Goal: Find specific page/section: Find specific page/section

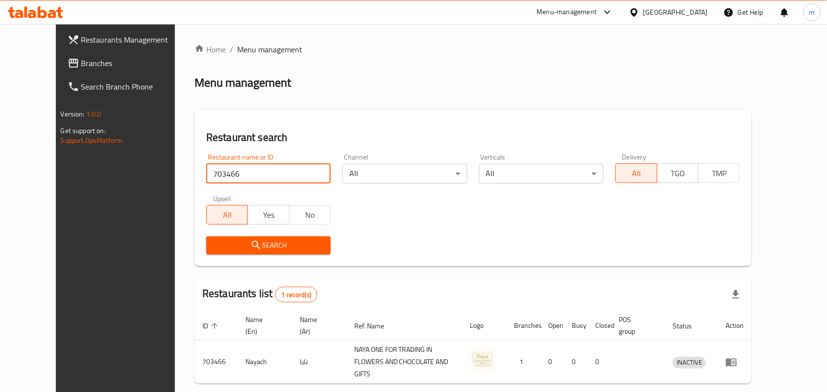
click at [81, 59] on span "Branches" at bounding box center [133, 63] width 105 height 12
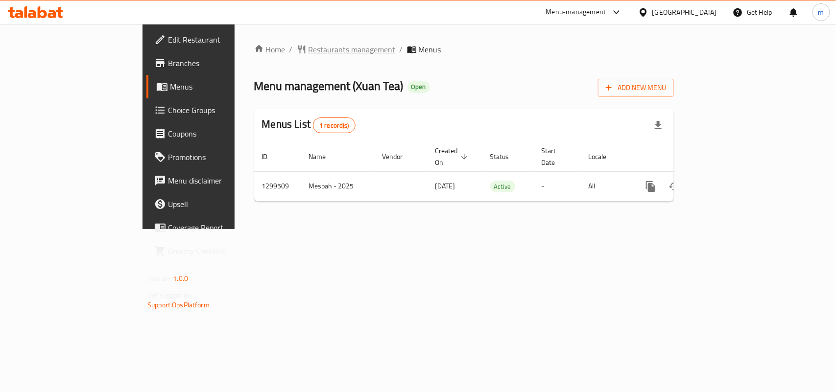
click at [309, 50] on span "Restaurants management" at bounding box center [352, 50] width 87 height 12
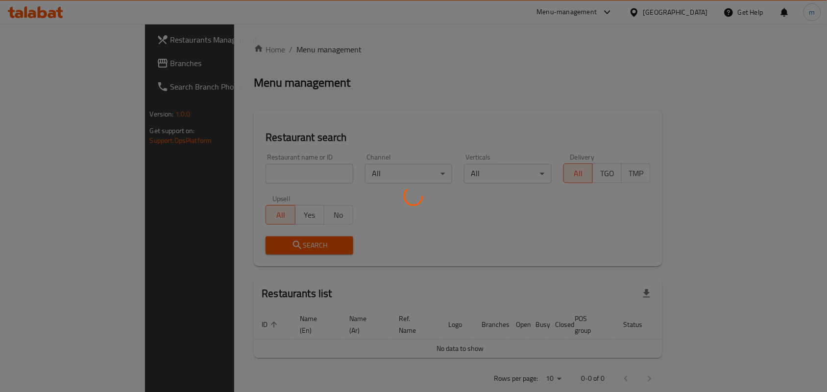
click at [228, 169] on div at bounding box center [413, 196] width 827 height 392
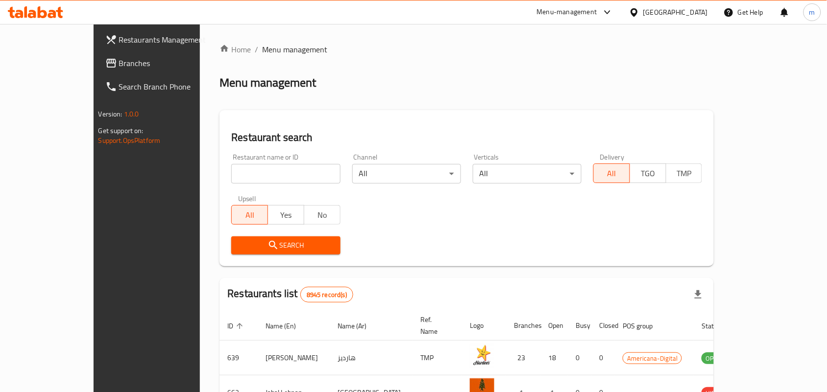
click at [231, 169] on input "search" at bounding box center [285, 174] width 109 height 20
paste input "701389"
type input "701389"
click button "Search" at bounding box center [285, 246] width 109 height 18
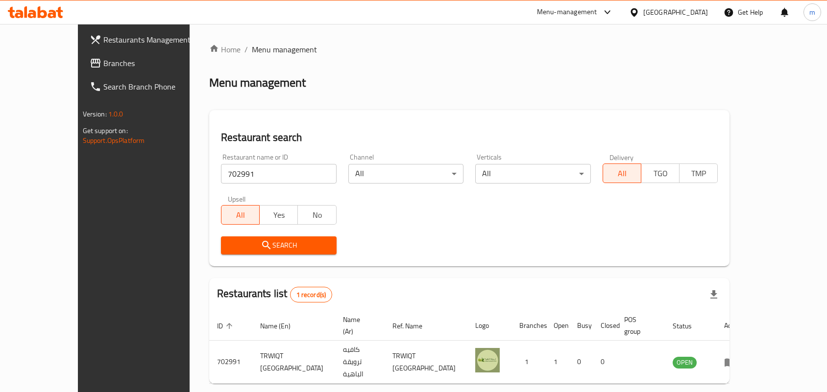
scroll to position [25, 0]
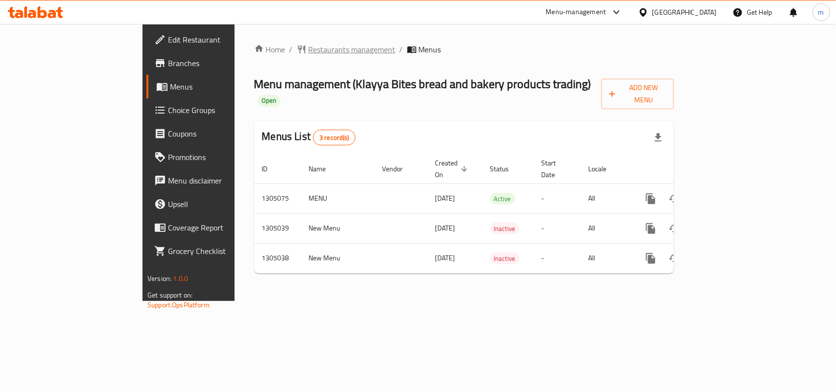
click at [309, 52] on span "Restaurants management" at bounding box center [352, 50] width 87 height 12
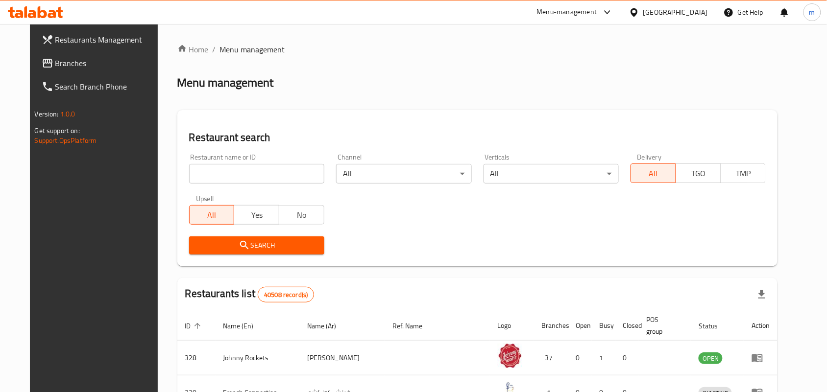
click at [248, 174] on input "search" at bounding box center [256, 174] width 135 height 20
paste input "703300"
type input "703300"
click button "Search" at bounding box center [256, 246] width 135 height 18
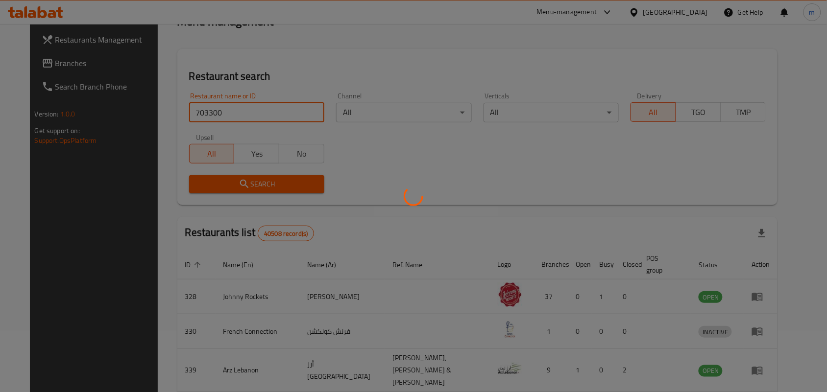
scroll to position [37, 0]
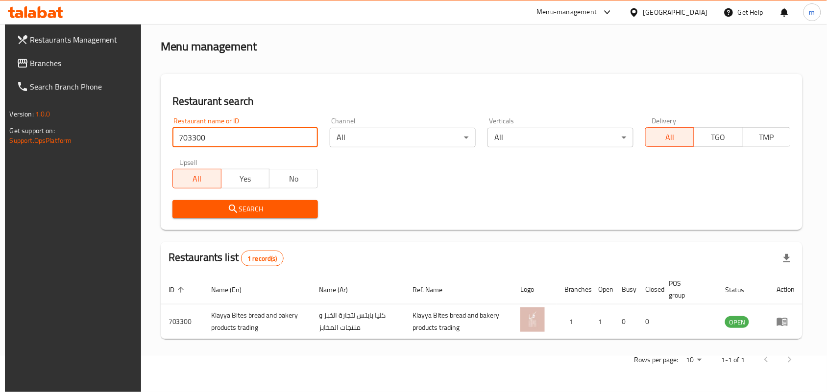
click at [48, 59] on span "Branches" at bounding box center [82, 63] width 105 height 12
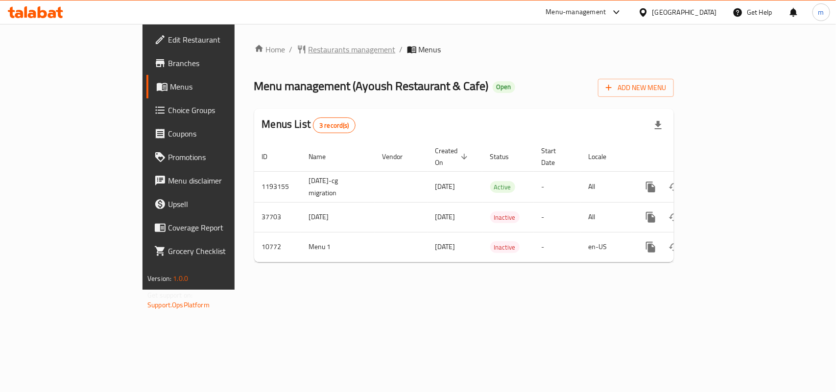
click at [309, 49] on span "Restaurants management" at bounding box center [352, 50] width 87 height 12
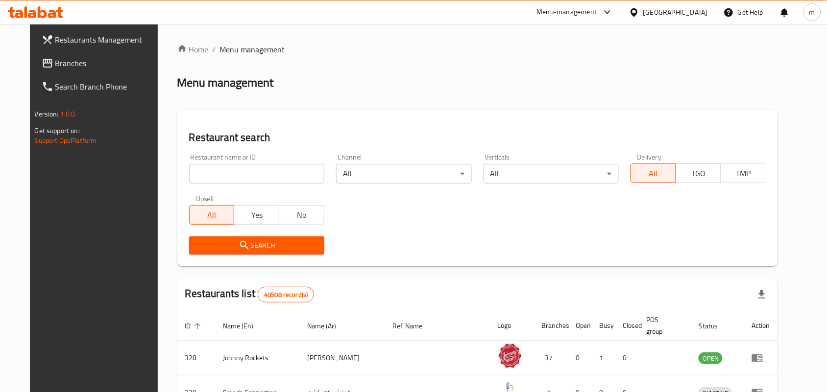
click at [239, 173] on input "search" at bounding box center [256, 174] width 135 height 20
paste input "6659"
type input "6659"
click button "Search" at bounding box center [256, 246] width 135 height 18
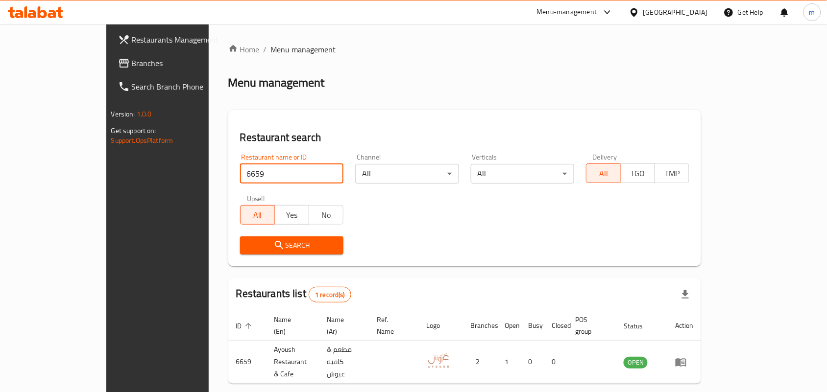
scroll to position [25, 0]
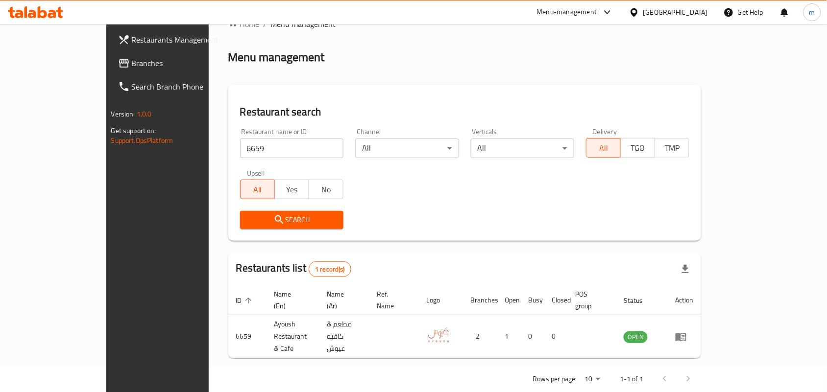
click at [132, 61] on span "Branches" at bounding box center [184, 63] width 105 height 12
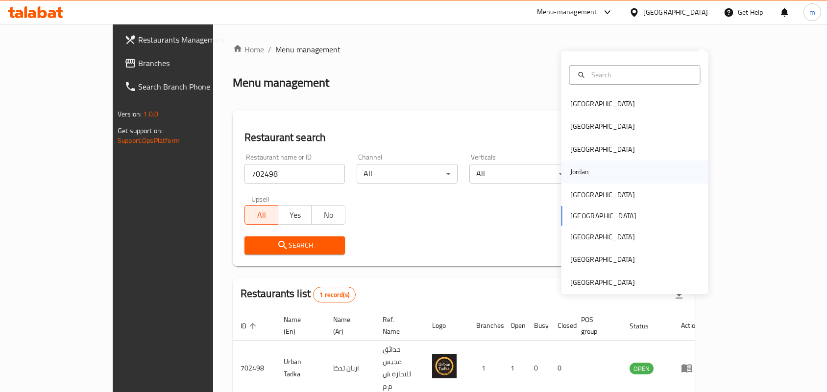
scroll to position [25, 0]
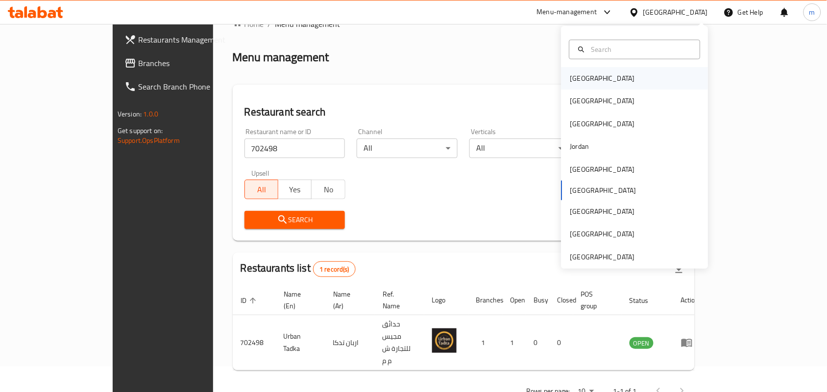
click at [573, 76] on div "[GEOGRAPHIC_DATA]" at bounding box center [602, 78] width 65 height 11
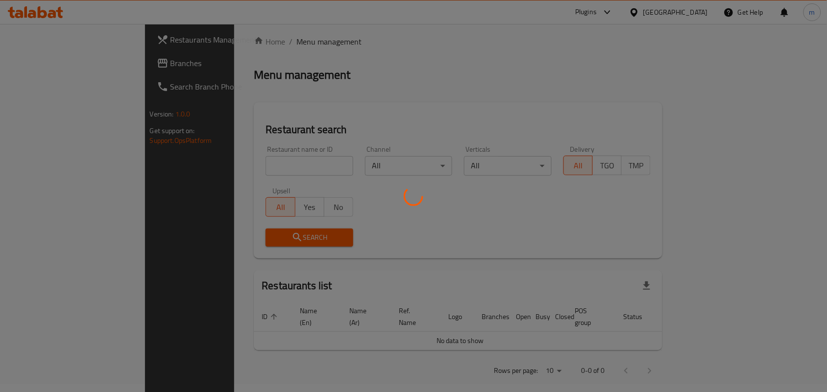
scroll to position [25, 0]
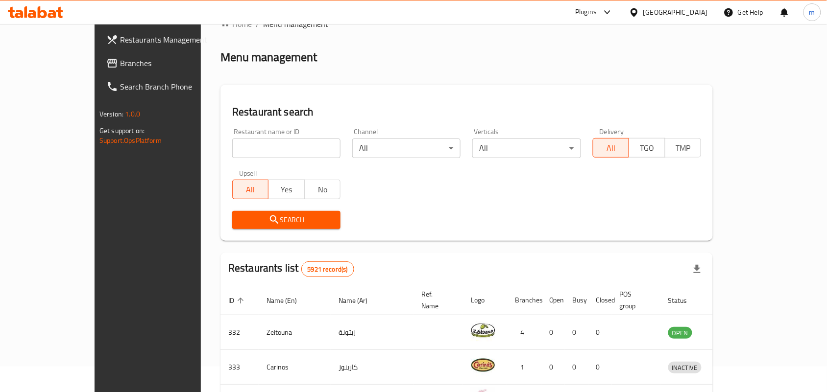
click at [120, 62] on span "Branches" at bounding box center [172, 63] width 105 height 12
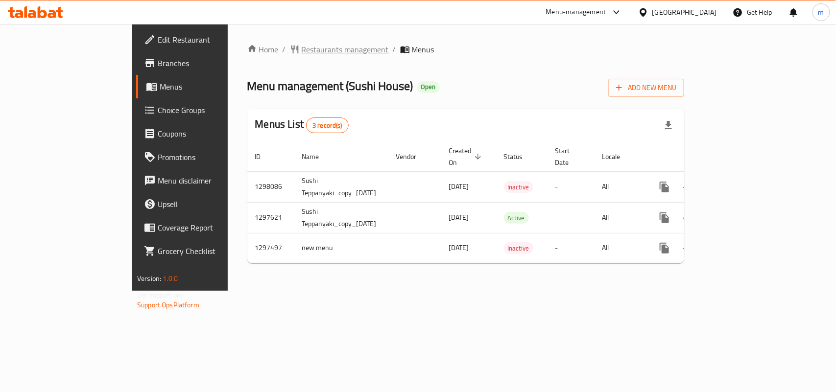
click at [302, 44] on span "Restaurants management" at bounding box center [345, 50] width 87 height 12
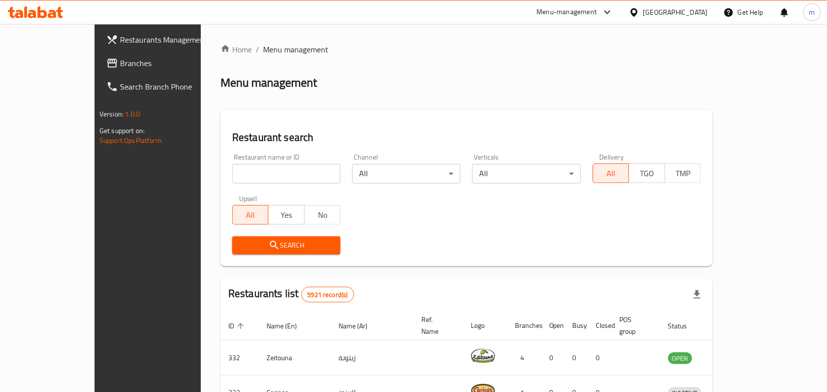
click at [235, 175] on input "search" at bounding box center [286, 174] width 108 height 20
paste input "700501"
type input "700501"
click button "Search" at bounding box center [286, 246] width 108 height 18
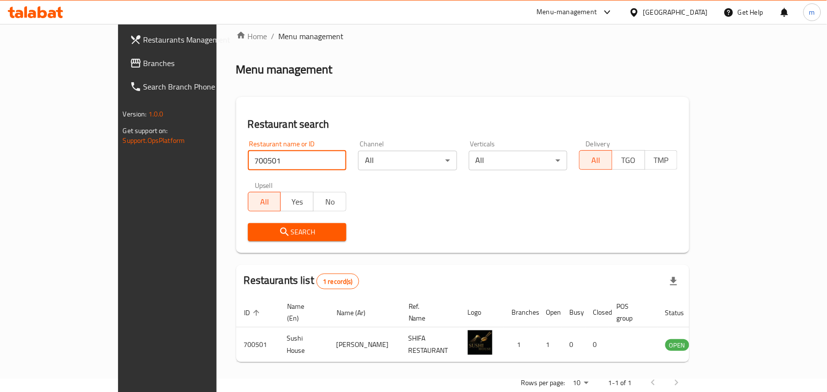
scroll to position [25, 0]
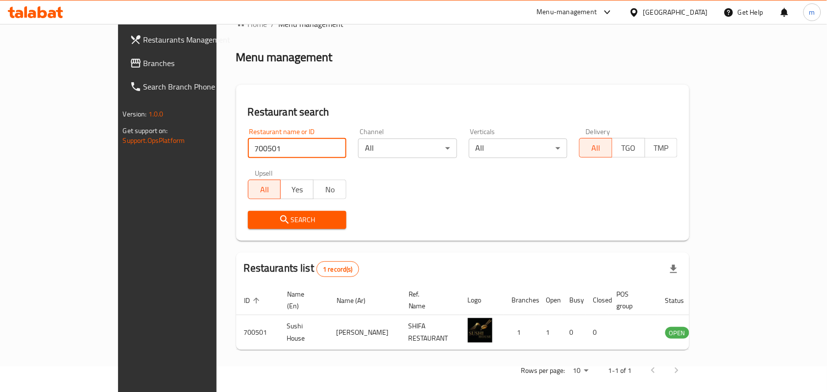
click at [144, 62] on span "Branches" at bounding box center [196, 63] width 105 height 12
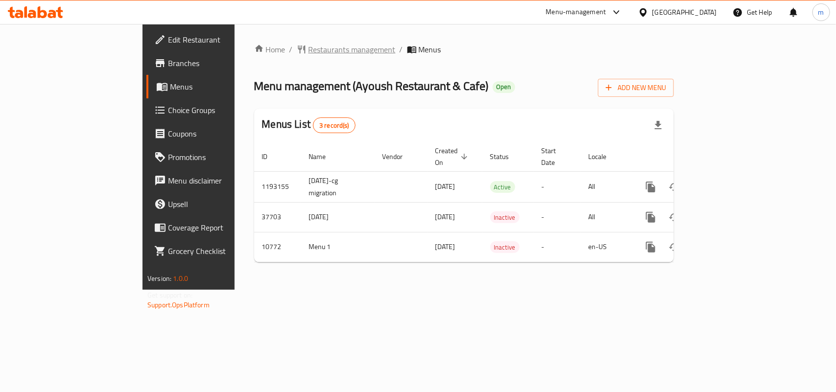
click at [309, 50] on span "Restaurants management" at bounding box center [352, 50] width 87 height 12
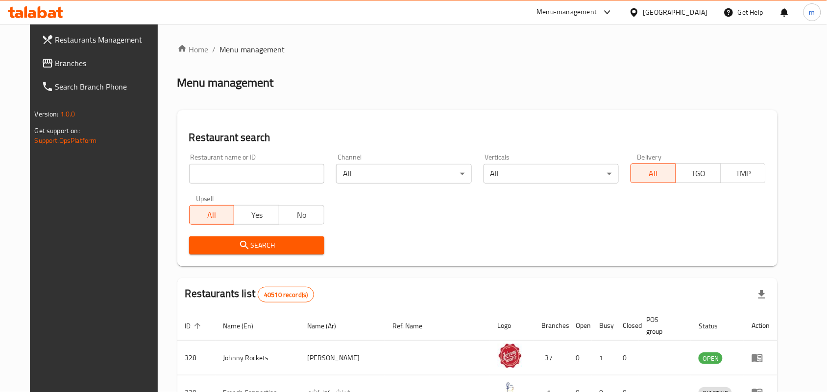
click at [227, 177] on div "Home / Menu management Menu management Restaurant search Restaurant name or ID …" at bounding box center [477, 355] width 601 height 623
click at [227, 177] on input "search" at bounding box center [256, 174] width 135 height 20
paste input "6659"
type input "6659"
click button "Search" at bounding box center [256, 246] width 135 height 18
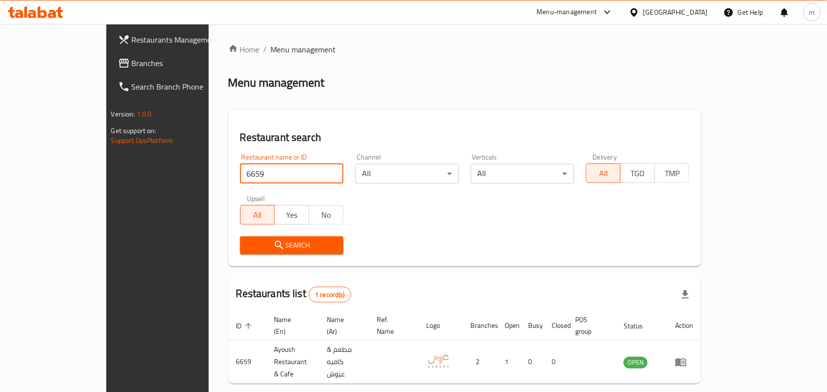
scroll to position [25, 0]
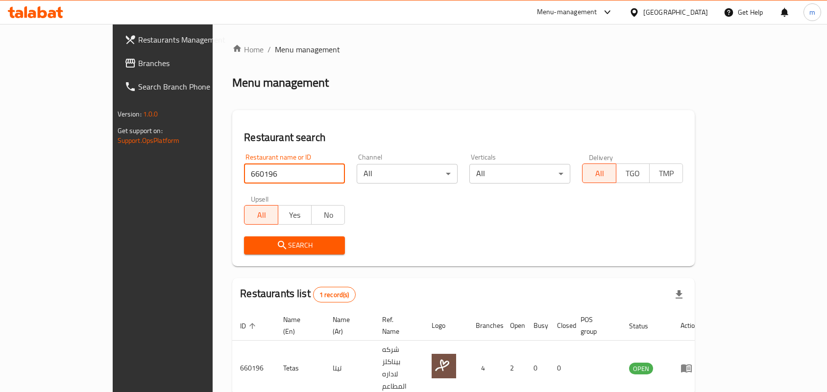
scroll to position [2, 0]
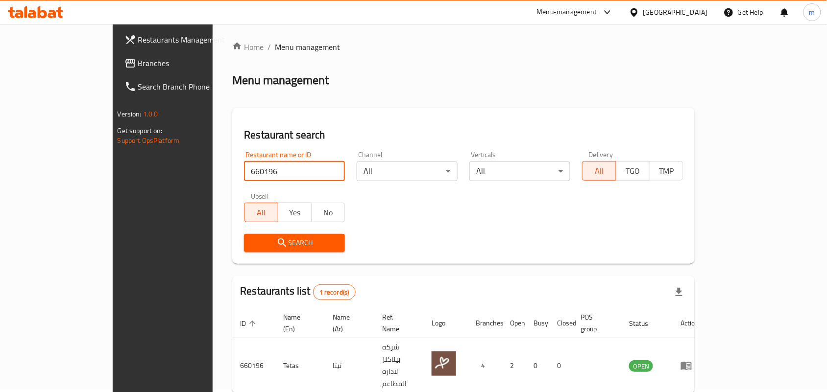
click at [138, 60] on span "Branches" at bounding box center [190, 63] width 105 height 12
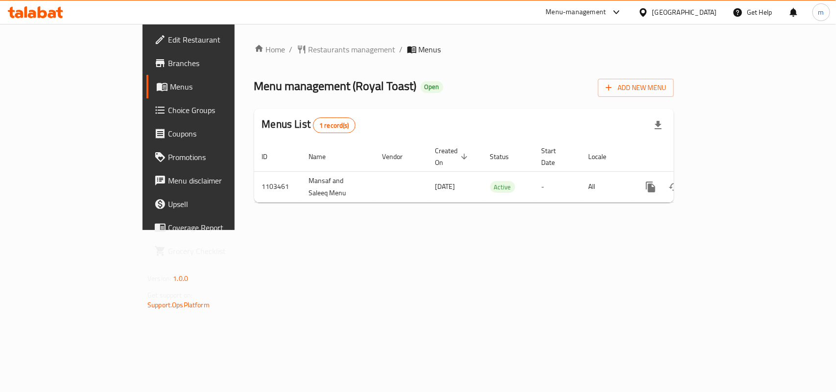
click at [309, 50] on span "Restaurants management" at bounding box center [352, 50] width 87 height 12
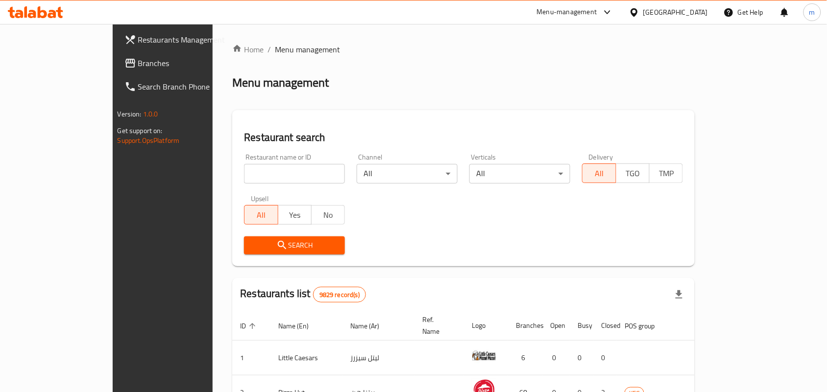
click at [280, 177] on input "search" at bounding box center [294, 174] width 101 height 20
paste input "665292"
type input "665292"
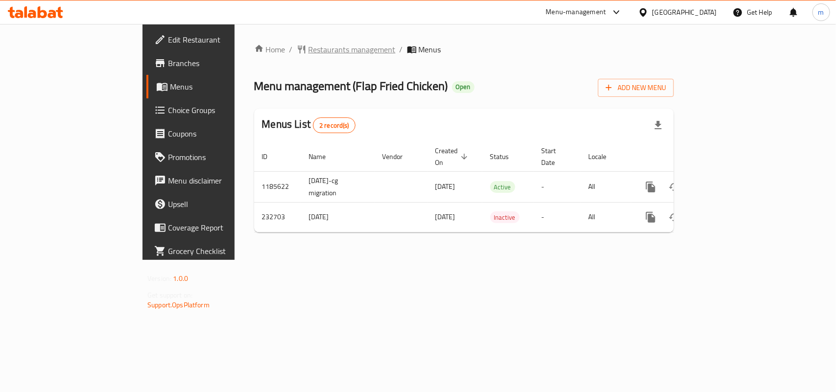
click at [309, 47] on span "Restaurants management" at bounding box center [352, 50] width 87 height 12
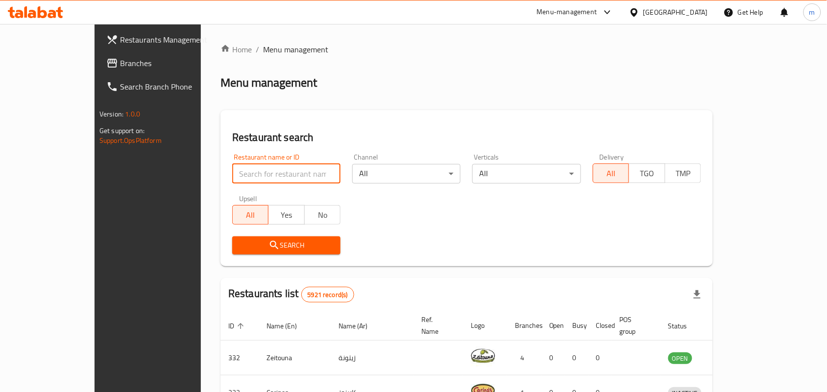
click at [246, 172] on input "search" at bounding box center [286, 174] width 108 height 20
paste input "626268"
type input "626268"
click button "Search" at bounding box center [286, 246] width 108 height 18
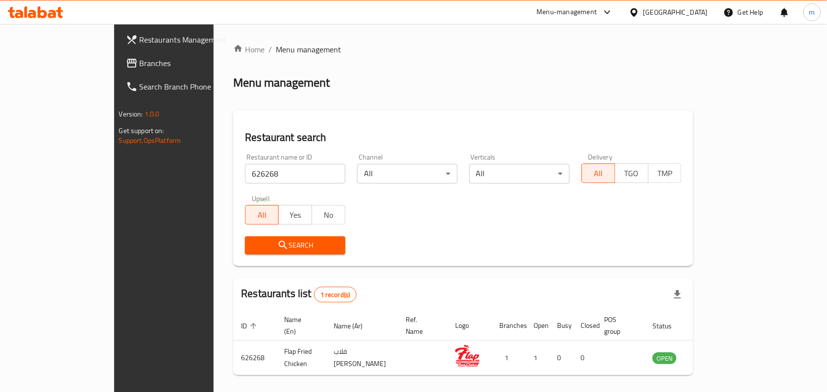
click at [692, 13] on div "Bahrain" at bounding box center [675, 12] width 65 height 11
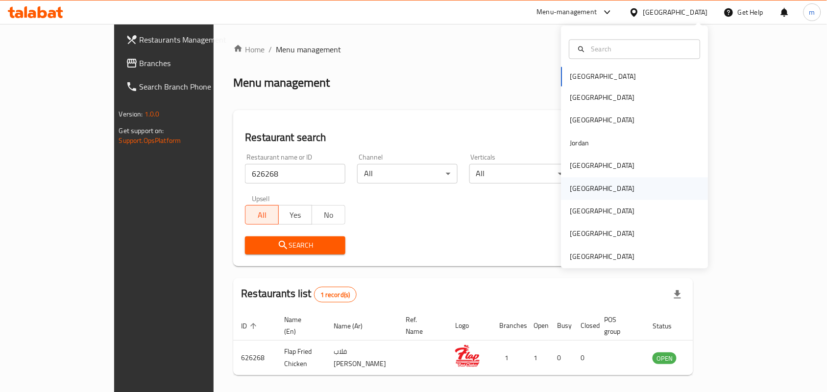
click at [577, 191] on div "Oman" at bounding box center [602, 188] width 65 height 11
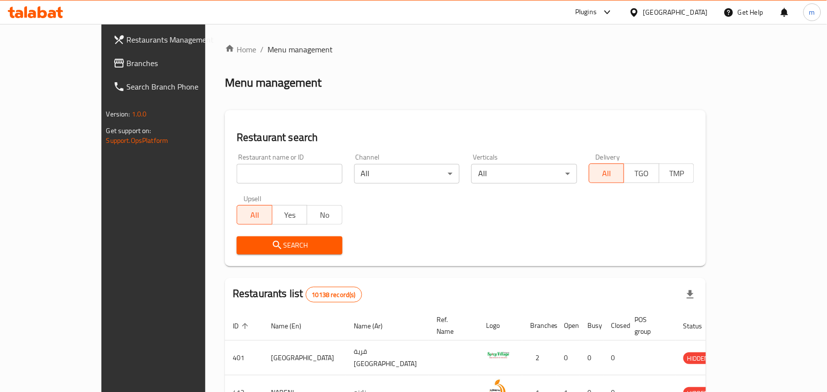
click at [127, 65] on span "Branches" at bounding box center [179, 63] width 105 height 12
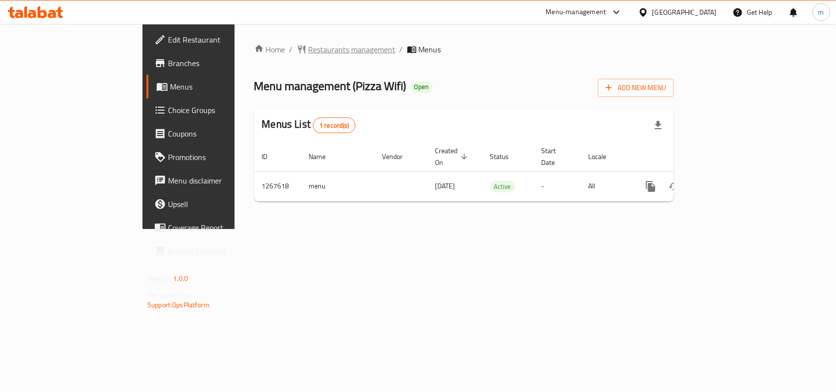
click at [309, 50] on span "Restaurants management" at bounding box center [352, 50] width 87 height 12
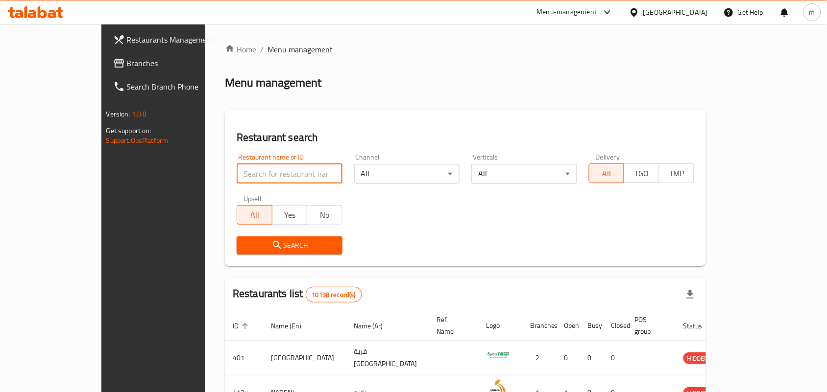
click at [237, 177] on input "search" at bounding box center [290, 174] width 106 height 20
paste input "687725"
type input "687725"
click button "Search" at bounding box center [290, 246] width 106 height 18
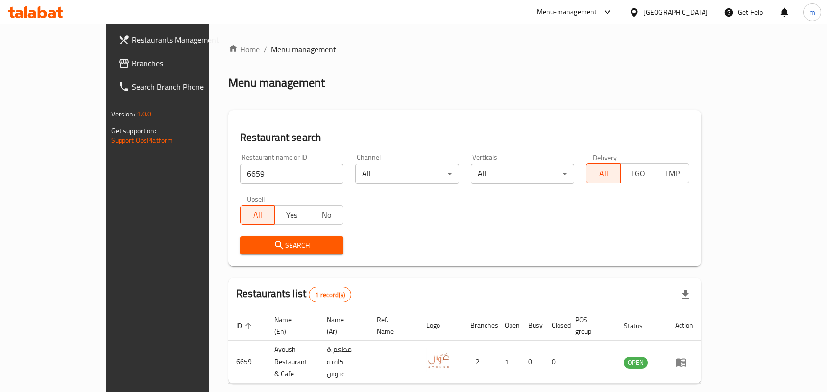
scroll to position [25, 0]
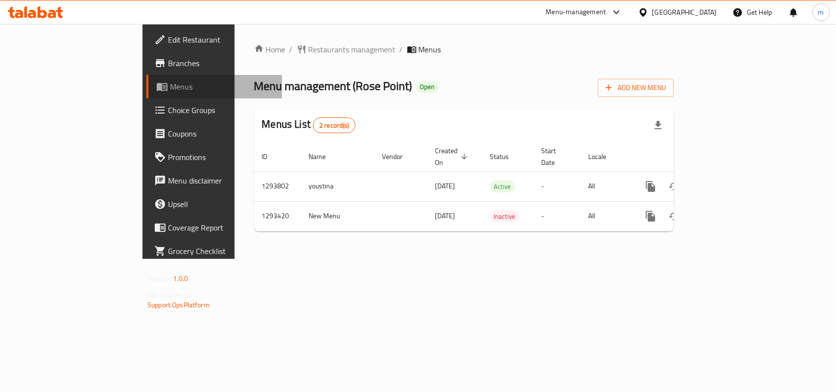
click at [170, 89] on span "Menus" at bounding box center [222, 87] width 104 height 12
click at [309, 46] on span "Restaurants management" at bounding box center [352, 50] width 87 height 12
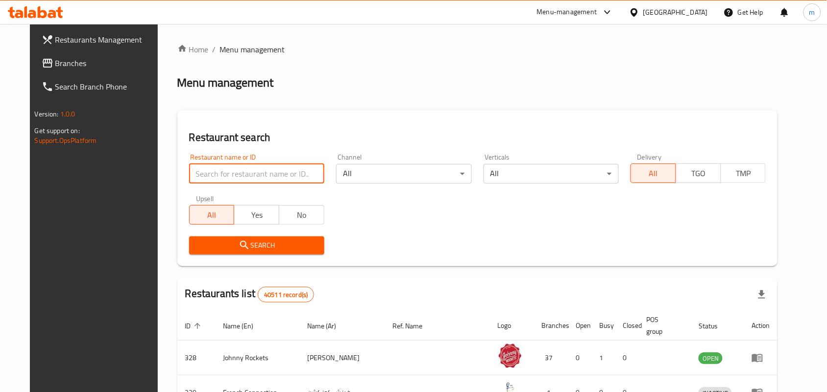
click at [211, 175] on input "search" at bounding box center [256, 174] width 135 height 20
click button "Search" at bounding box center [256, 246] width 135 height 18
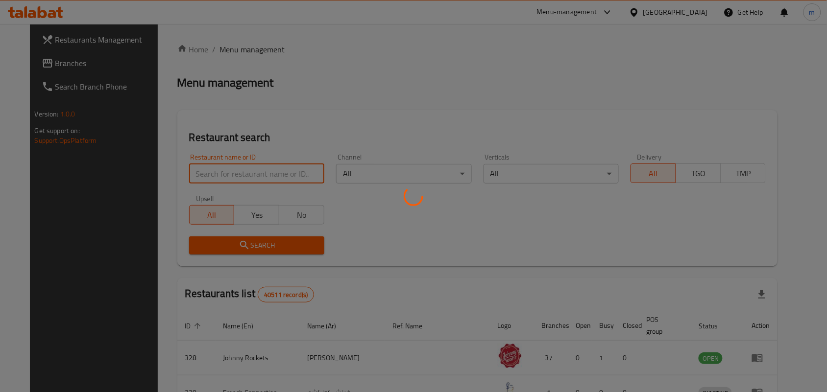
click at [211, 175] on div at bounding box center [413, 196] width 827 height 392
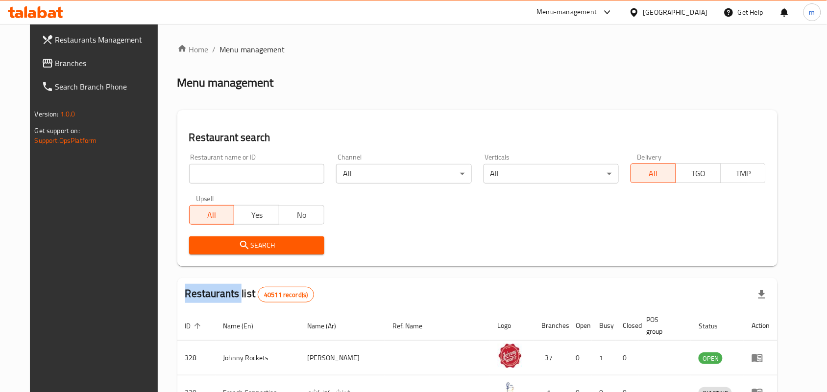
click at [211, 175] on div "Home / Menu management Menu management Restaurant search Restaurant name or ID …" at bounding box center [477, 355] width 601 height 623
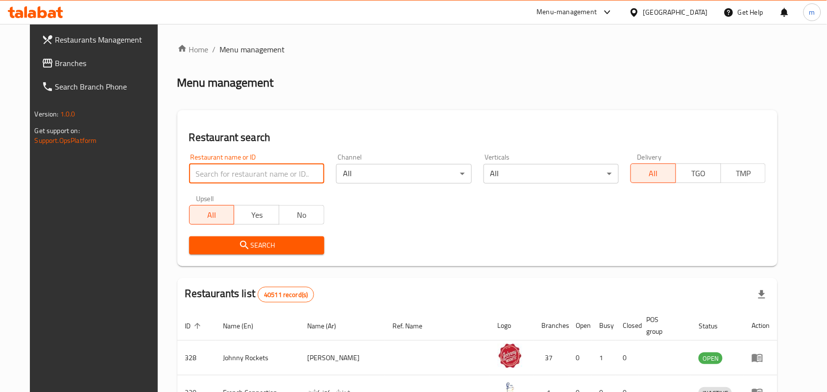
click at [211, 175] on input "search" at bounding box center [256, 174] width 135 height 20
click button "Search" at bounding box center [256, 246] width 135 height 18
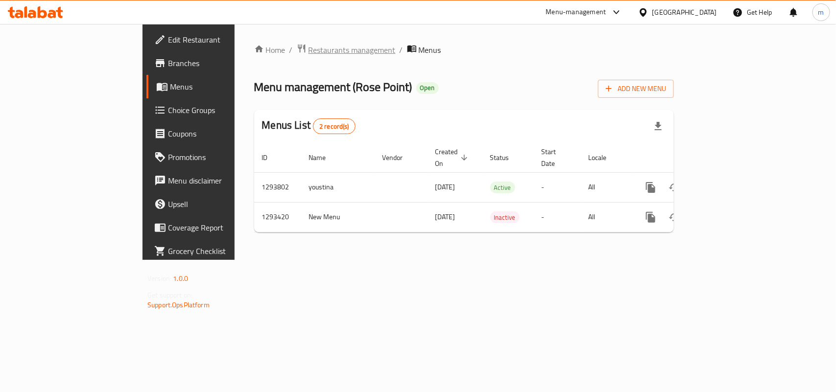
click at [309, 50] on span "Restaurants management" at bounding box center [352, 50] width 87 height 12
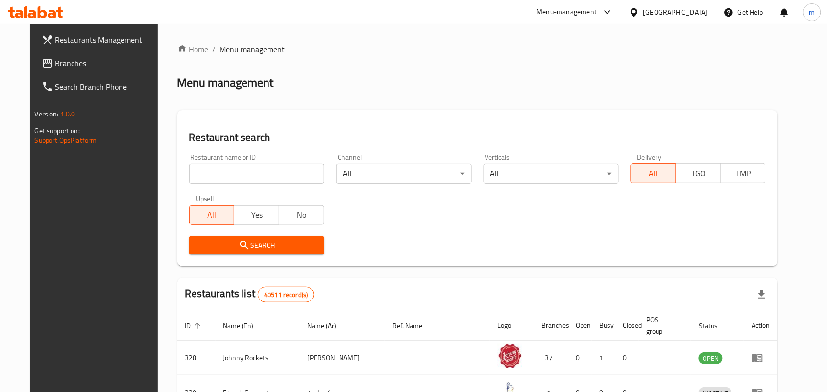
click at [233, 170] on input "search" at bounding box center [256, 174] width 135 height 20
paste input "699516"
type input "699516"
click button "Search" at bounding box center [256, 246] width 135 height 18
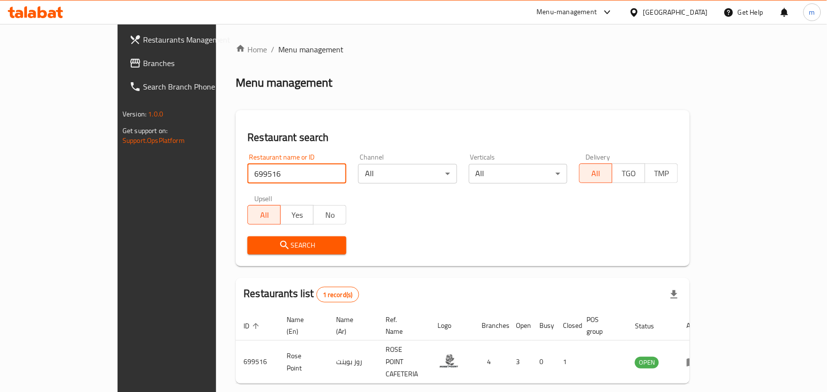
click at [143, 64] on span "Branches" at bounding box center [195, 63] width 105 height 12
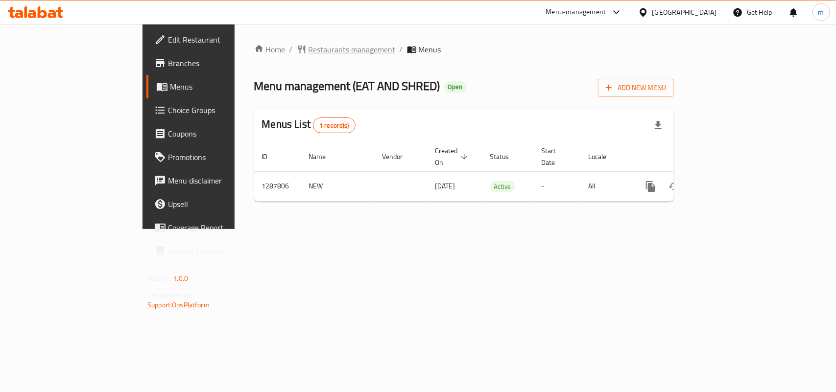
click at [309, 54] on span "Restaurants management" at bounding box center [352, 50] width 87 height 12
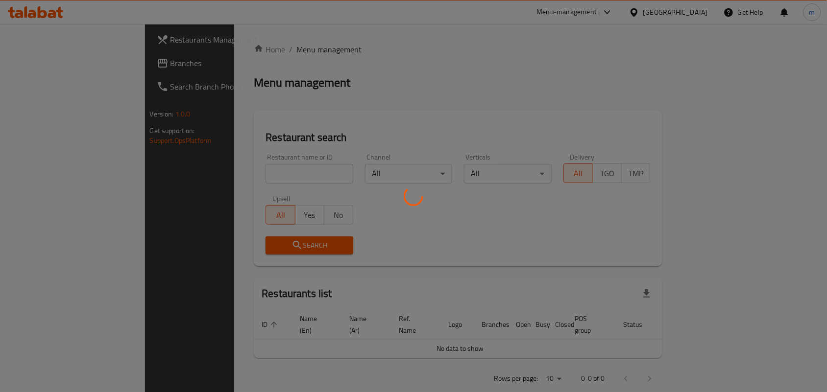
click at [260, 171] on div at bounding box center [413, 196] width 827 height 392
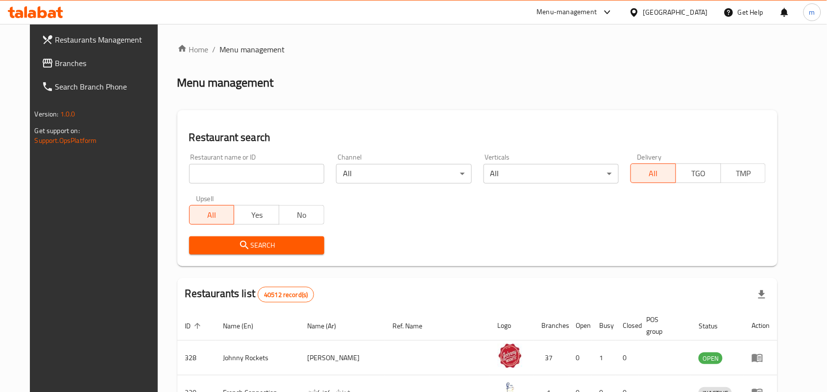
click at [268, 180] on input "search" at bounding box center [256, 174] width 135 height 20
paste input "696858"
type input "696858"
click button "Search" at bounding box center [256, 246] width 135 height 18
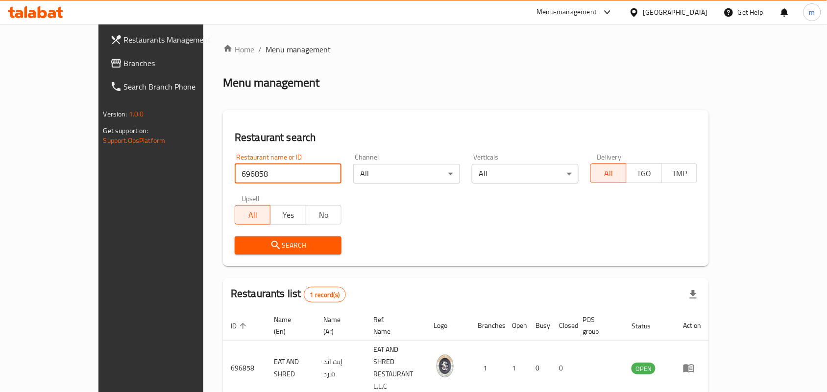
click at [124, 59] on span "Branches" at bounding box center [176, 63] width 105 height 12
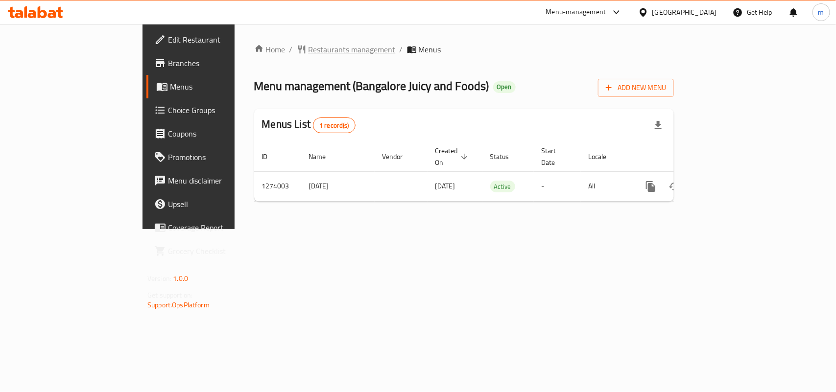
click at [309, 53] on span "Restaurants management" at bounding box center [352, 50] width 87 height 12
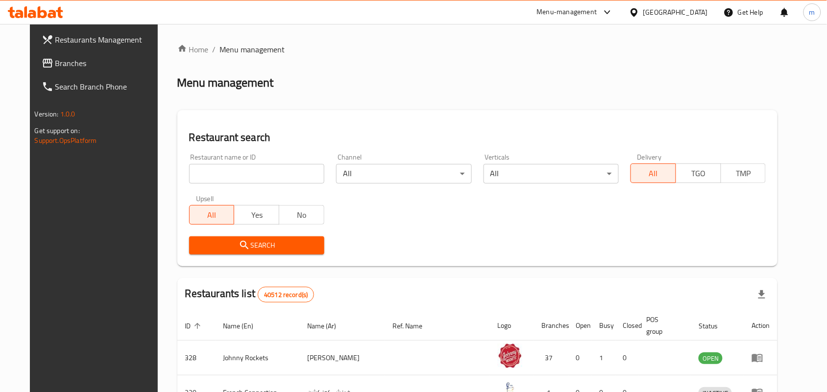
click at [225, 172] on input "search" at bounding box center [256, 174] width 135 height 20
paste input "691027"
type input "691027"
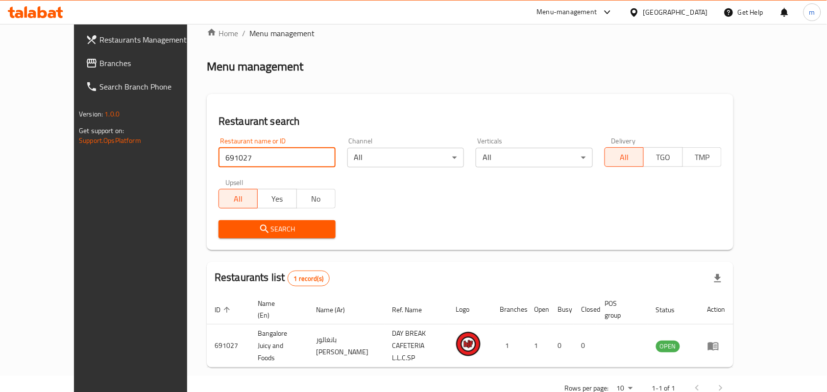
scroll to position [25, 0]
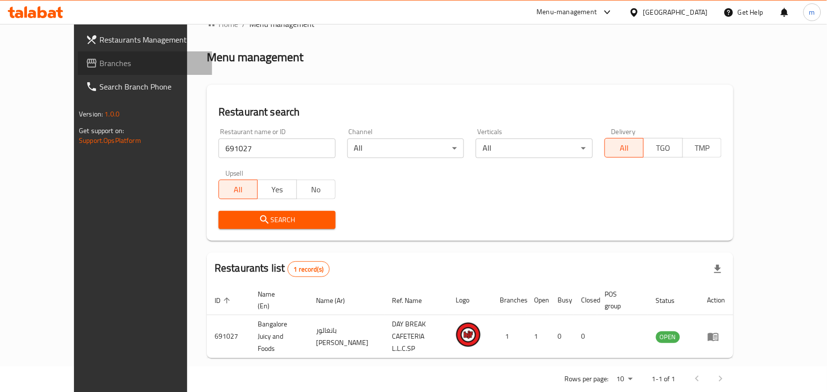
click at [99, 60] on span "Branches" at bounding box center [151, 63] width 105 height 12
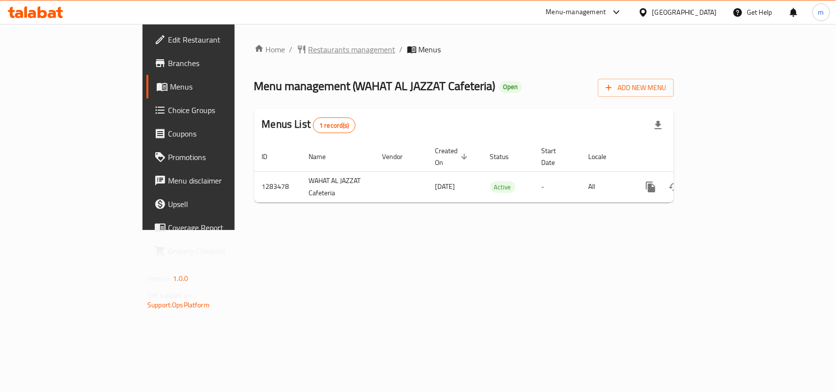
click at [309, 49] on span "Restaurants management" at bounding box center [352, 50] width 87 height 12
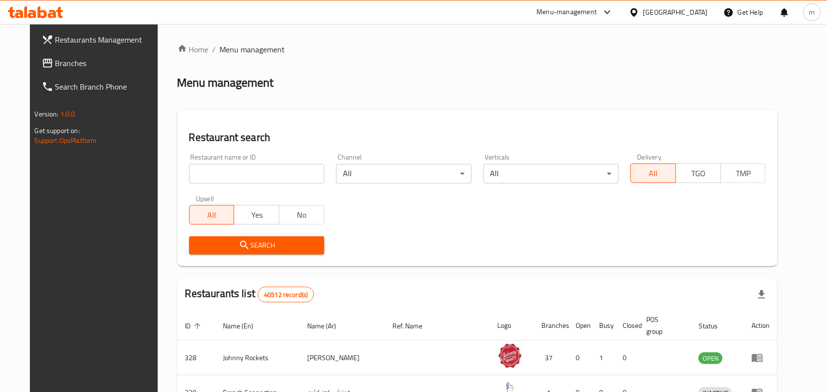
click at [239, 172] on input "search" at bounding box center [256, 174] width 135 height 20
paste input "695022"
type input "695022"
click button "Search" at bounding box center [256, 246] width 135 height 18
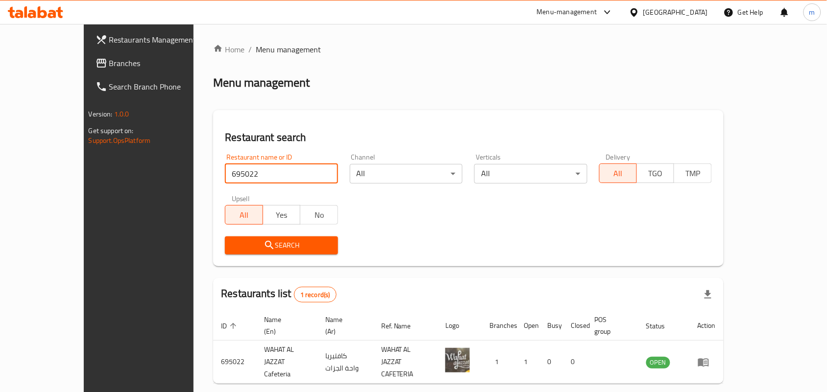
scroll to position [25, 0]
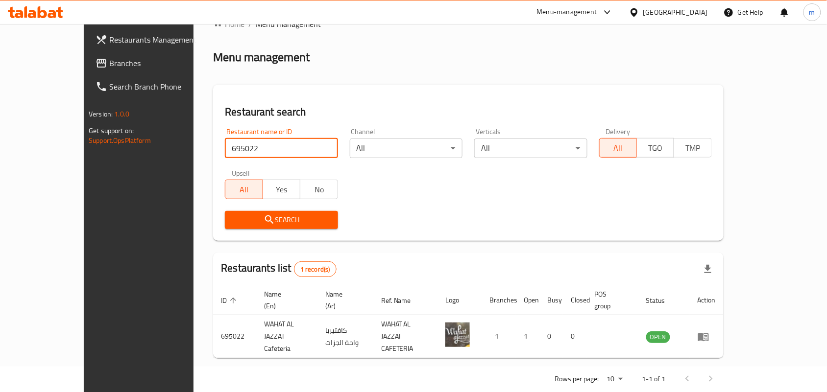
click at [109, 61] on span "Branches" at bounding box center [161, 63] width 105 height 12
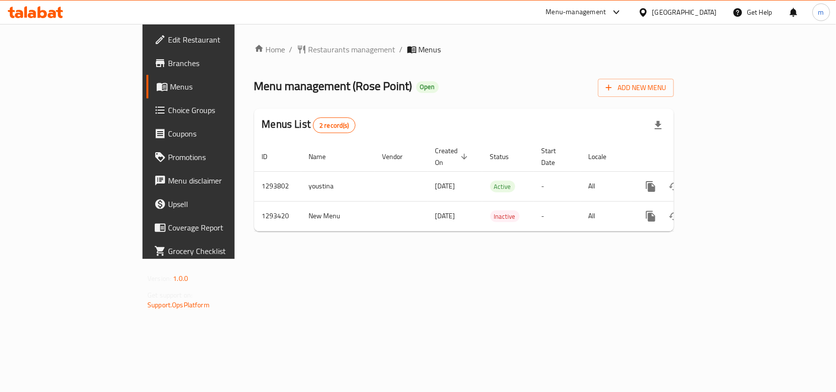
click at [309, 54] on span "Restaurants management" at bounding box center [352, 50] width 87 height 12
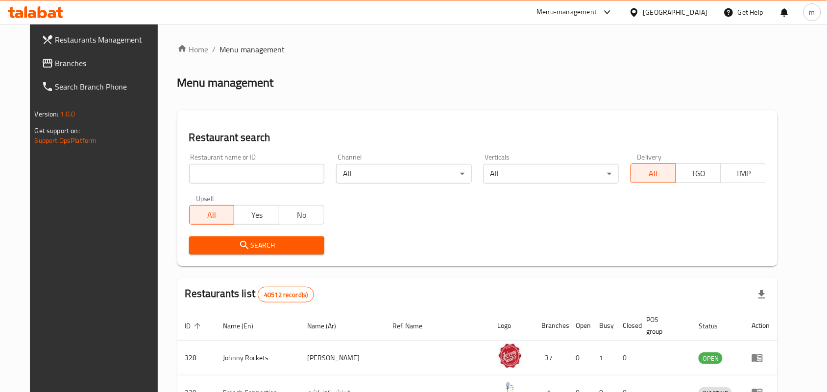
click at [224, 177] on input "search" at bounding box center [256, 174] width 135 height 20
paste input "699516"
type input "699516"
click button "Search" at bounding box center [256, 246] width 135 height 18
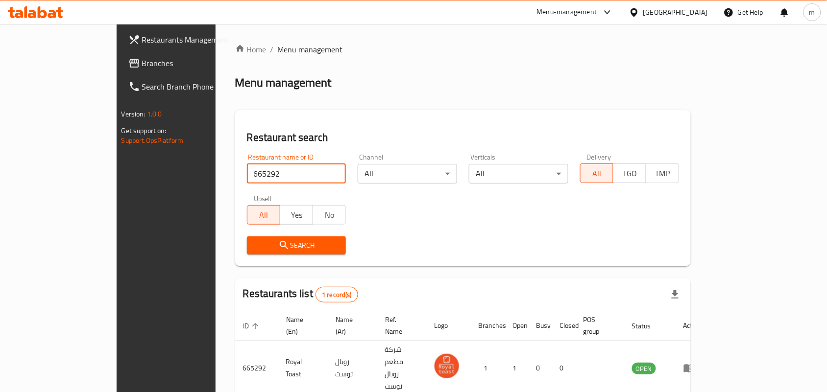
click at [142, 65] on span "Branches" at bounding box center [194, 63] width 105 height 12
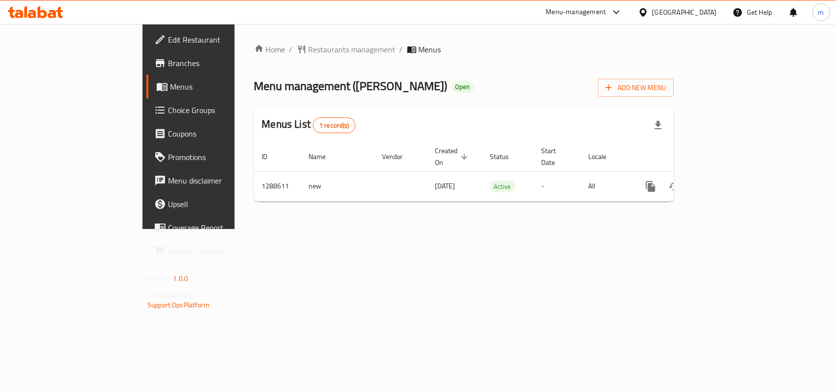
click at [309, 49] on span "Restaurants management" at bounding box center [352, 50] width 87 height 12
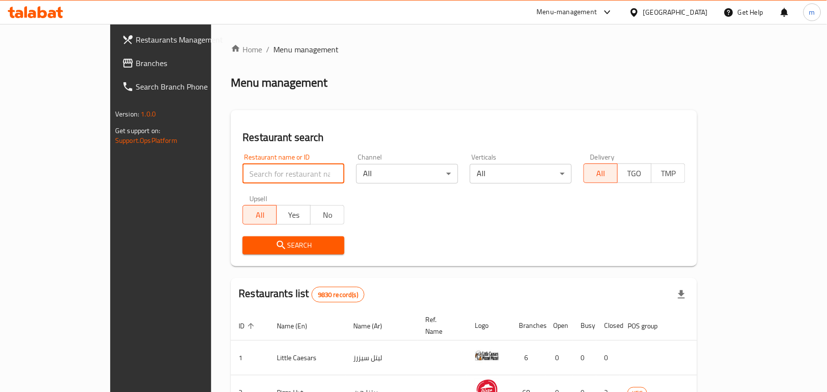
click at [242, 172] on input "search" at bounding box center [293, 174] width 102 height 20
paste input "697267"
type input "697267"
click button "Search" at bounding box center [293, 246] width 102 height 18
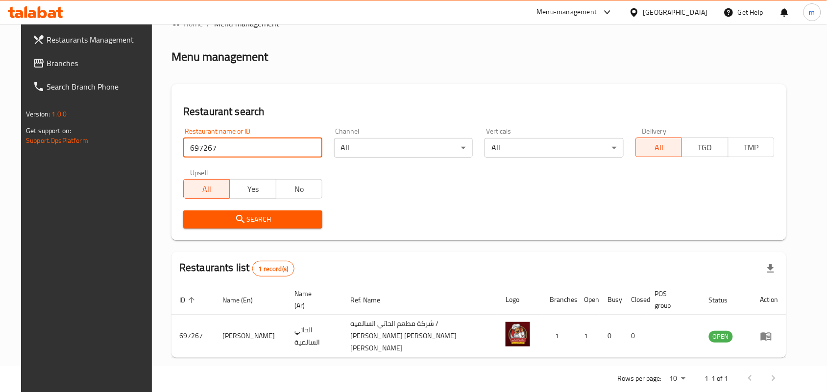
scroll to position [37, 0]
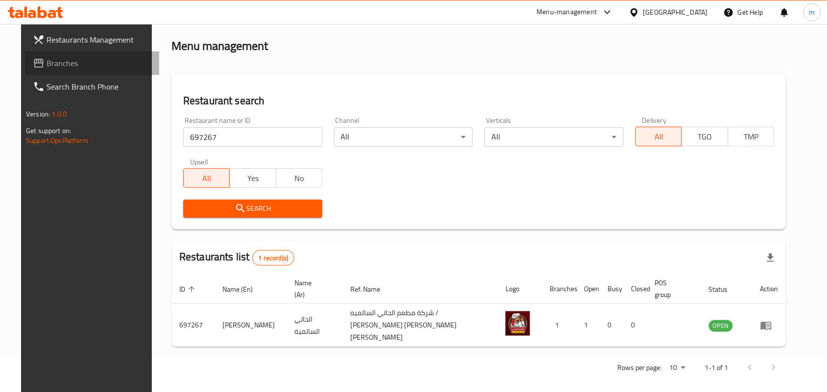
click at [62, 66] on span "Branches" at bounding box center [99, 63] width 105 height 12
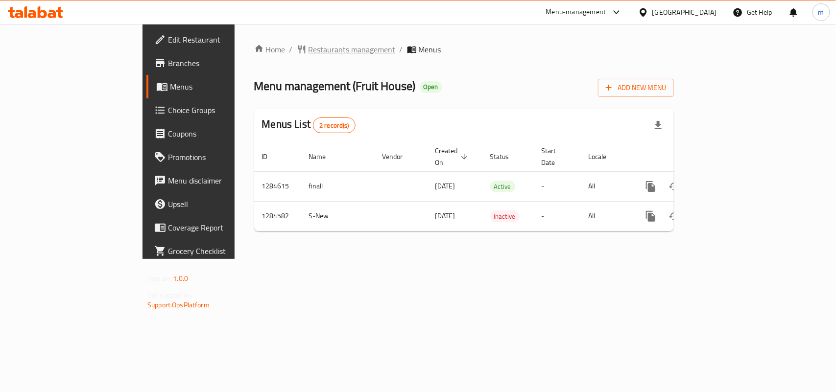
click at [309, 47] on span "Restaurants management" at bounding box center [352, 50] width 87 height 12
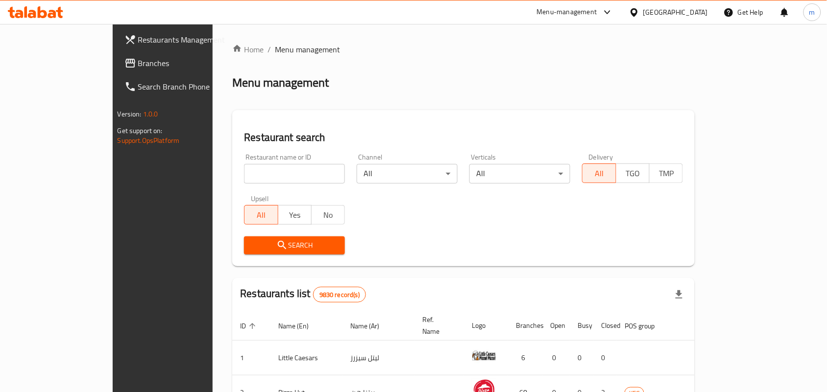
click at [244, 170] on input "search" at bounding box center [294, 174] width 101 height 20
paste input "695713"
type input "695713"
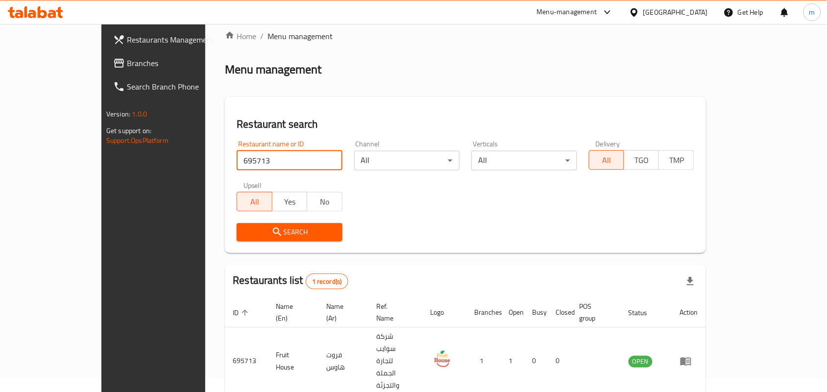
scroll to position [25, 0]
